Goal: Find specific page/section: Find specific page/section

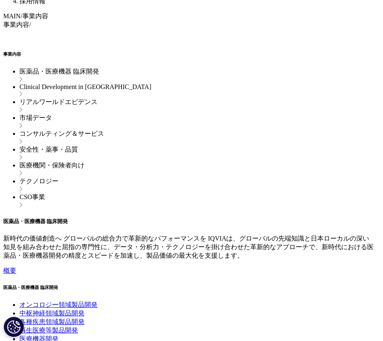
scroll to position [2075, 0]
drag, startPoint x: 354, startPoint y: 244, endPoint x: 231, endPoint y: 163, distance: 146.5
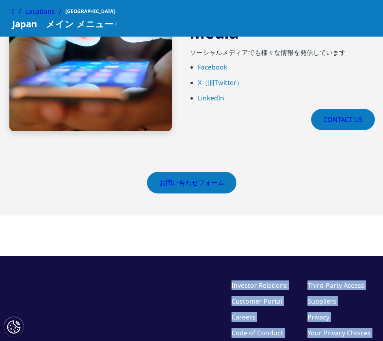
copy div "Investor Relations Customer Portal Careers Code of Conduct Events Contact Third…"
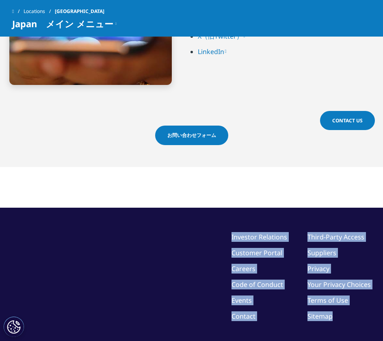
click at [102, 232] on div "©2025 IQVIA Inc, All Rights Reserved. Investor Relations Customer Portal Career…" at bounding box center [191, 292] width 359 height 120
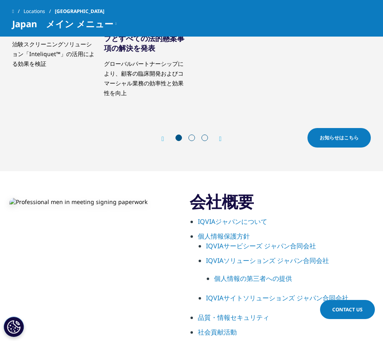
scroll to position [366, 0]
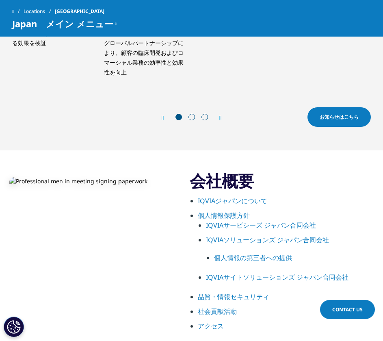
click at [218, 196] on link "IQVIAジャパンについて" at bounding box center [233, 200] width 70 height 9
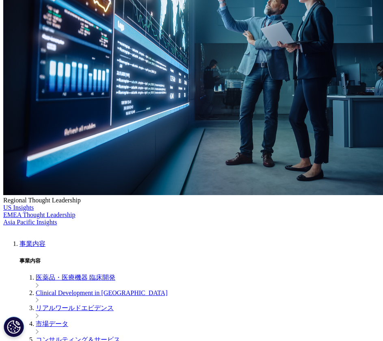
scroll to position [203, 0]
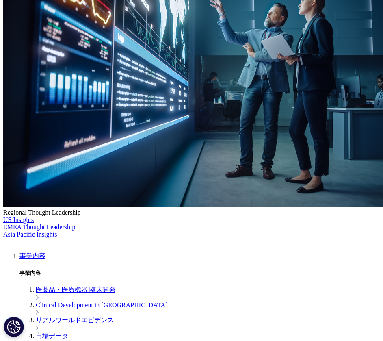
drag, startPoint x: 20, startPoint y: 149, endPoint x: 143, endPoint y: 205, distance: 135.1
drag, startPoint x: 30, startPoint y: 149, endPoint x: 152, endPoint y: 192, distance: 130.2
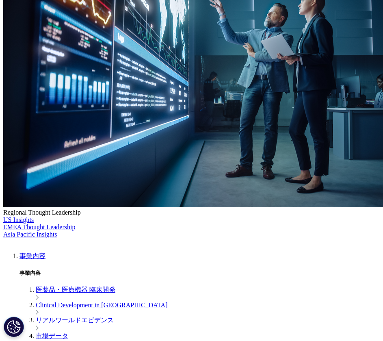
drag, startPoint x: 160, startPoint y: 213, endPoint x: 58, endPoint y: 181, distance: 106.4
